Goal: Information Seeking & Learning: Learn about a topic

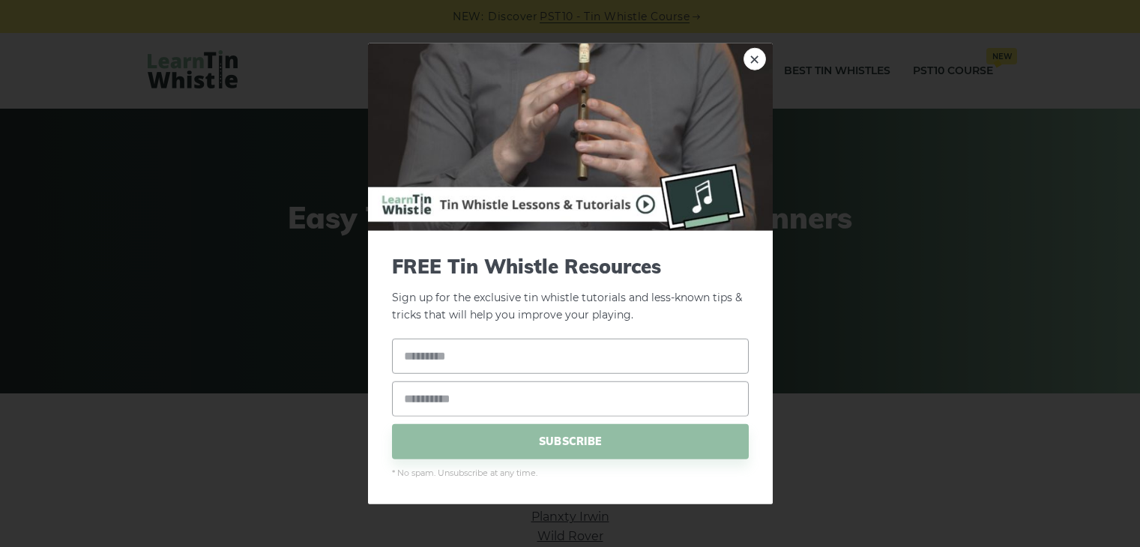
scroll to position [57, 0]
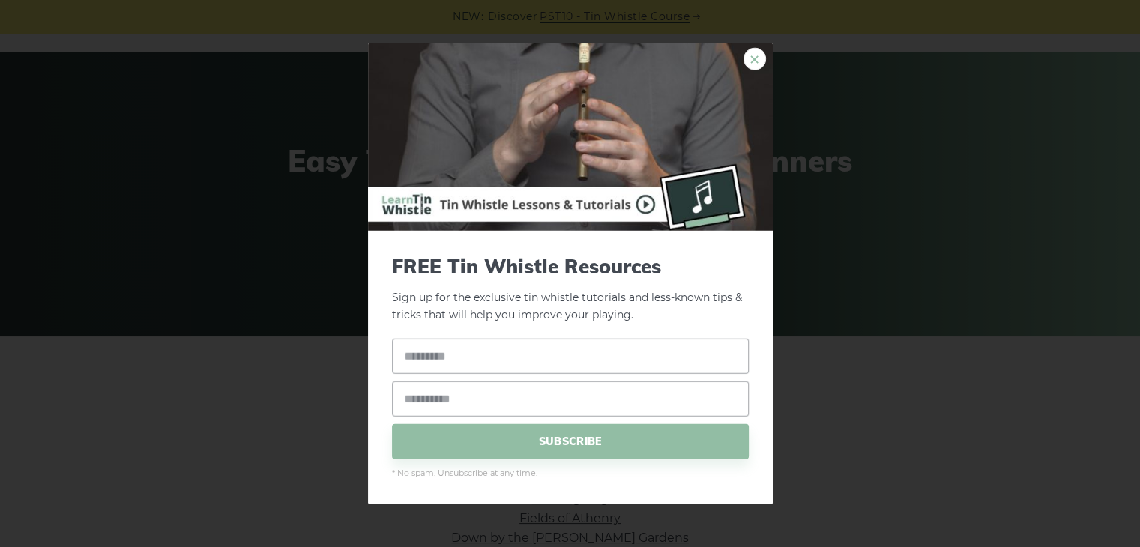
drag, startPoint x: 0, startPoint y: 0, endPoint x: 747, endPoint y: 58, distance: 749.5
click at [747, 58] on link "×" at bounding box center [754, 59] width 22 height 22
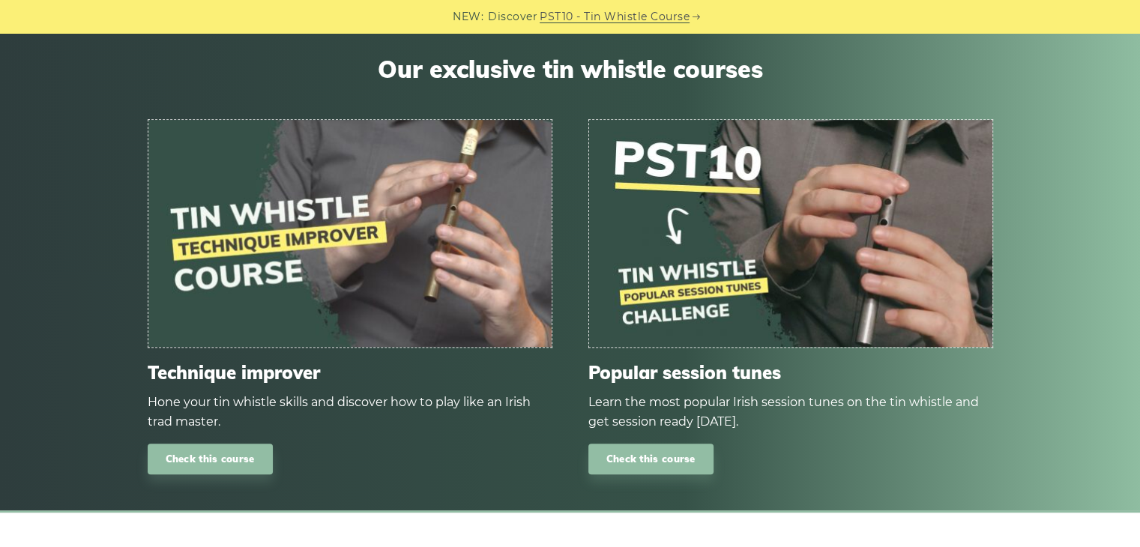
scroll to position [916, 0]
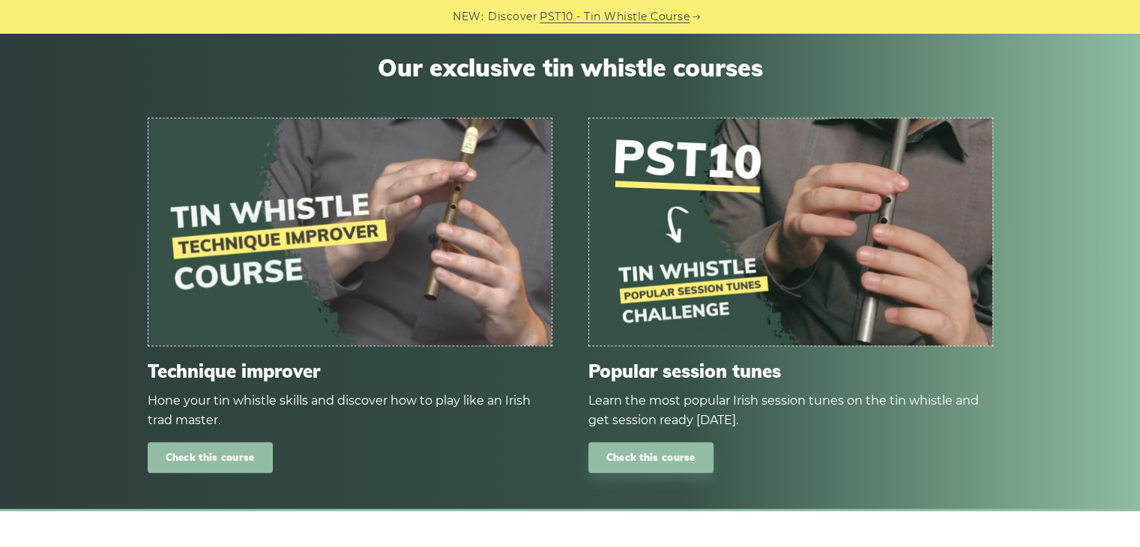
click at [225, 455] on link "Check this course" at bounding box center [210, 457] width 125 height 31
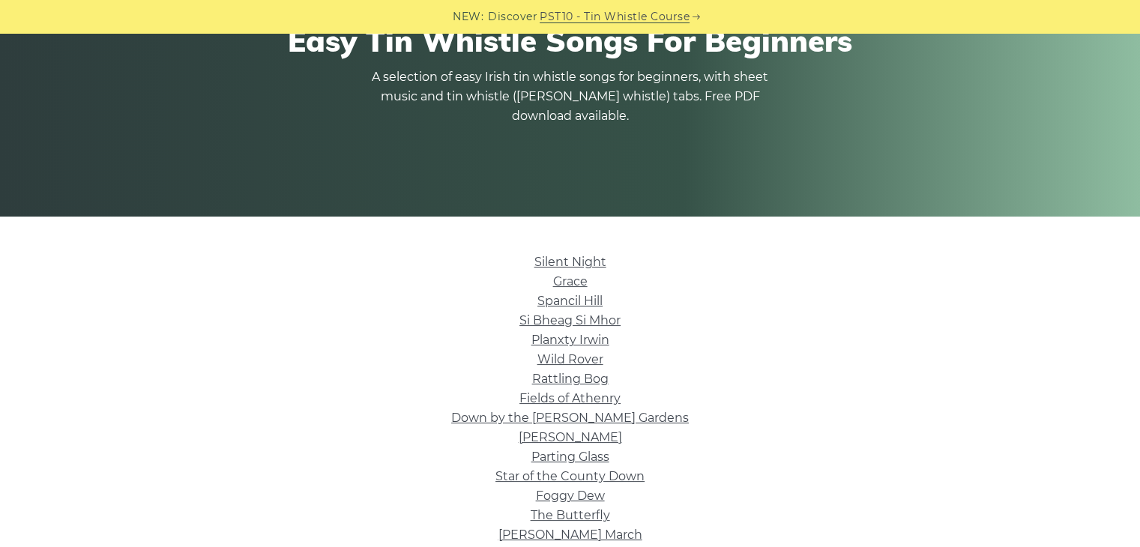
scroll to position [186, 0]
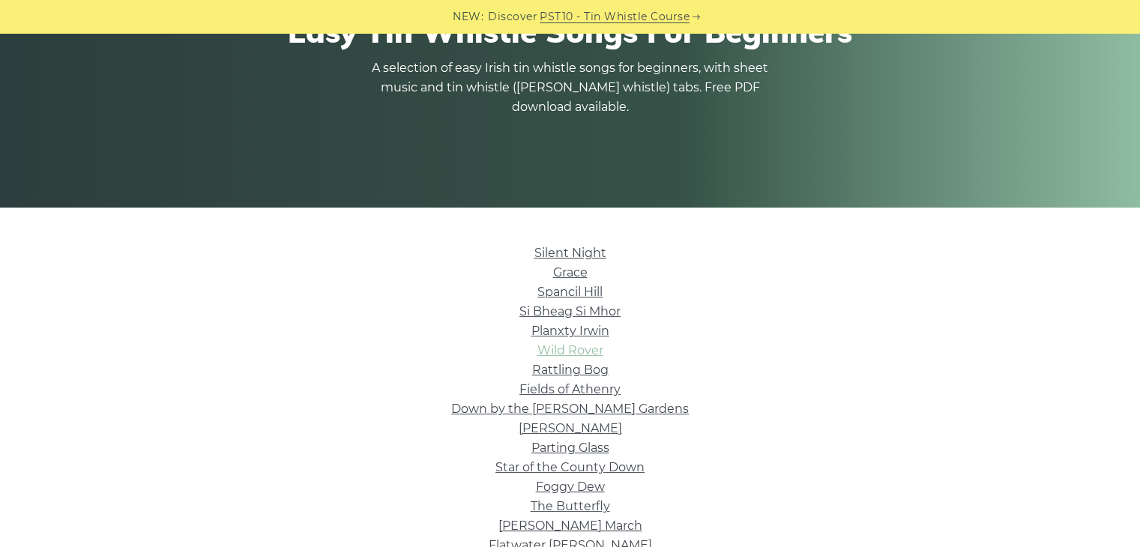
click at [558, 349] on link "Wild Rover" at bounding box center [570, 350] width 66 height 14
click at [564, 346] on link "Wild Rover" at bounding box center [570, 350] width 66 height 14
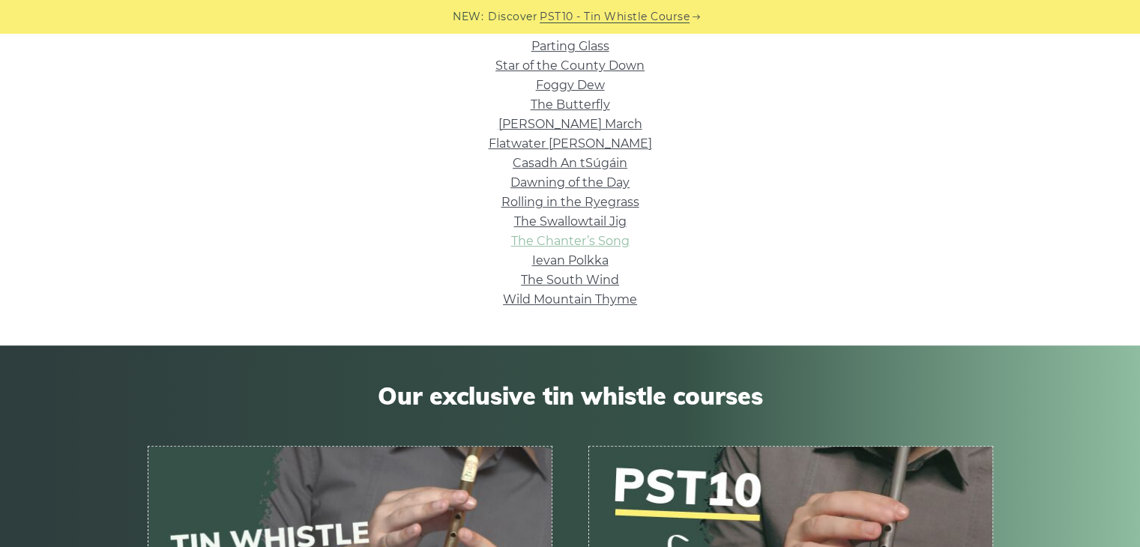
click at [554, 238] on link "The Chanter’s Song" at bounding box center [570, 241] width 118 height 14
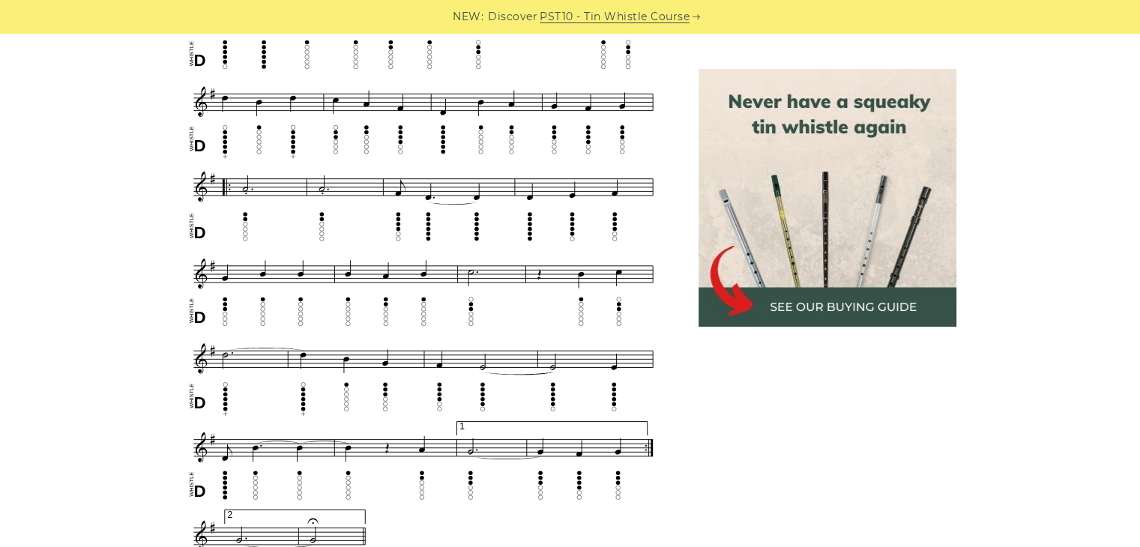
scroll to position [797, 0]
